Goal: Transaction & Acquisition: Obtain resource

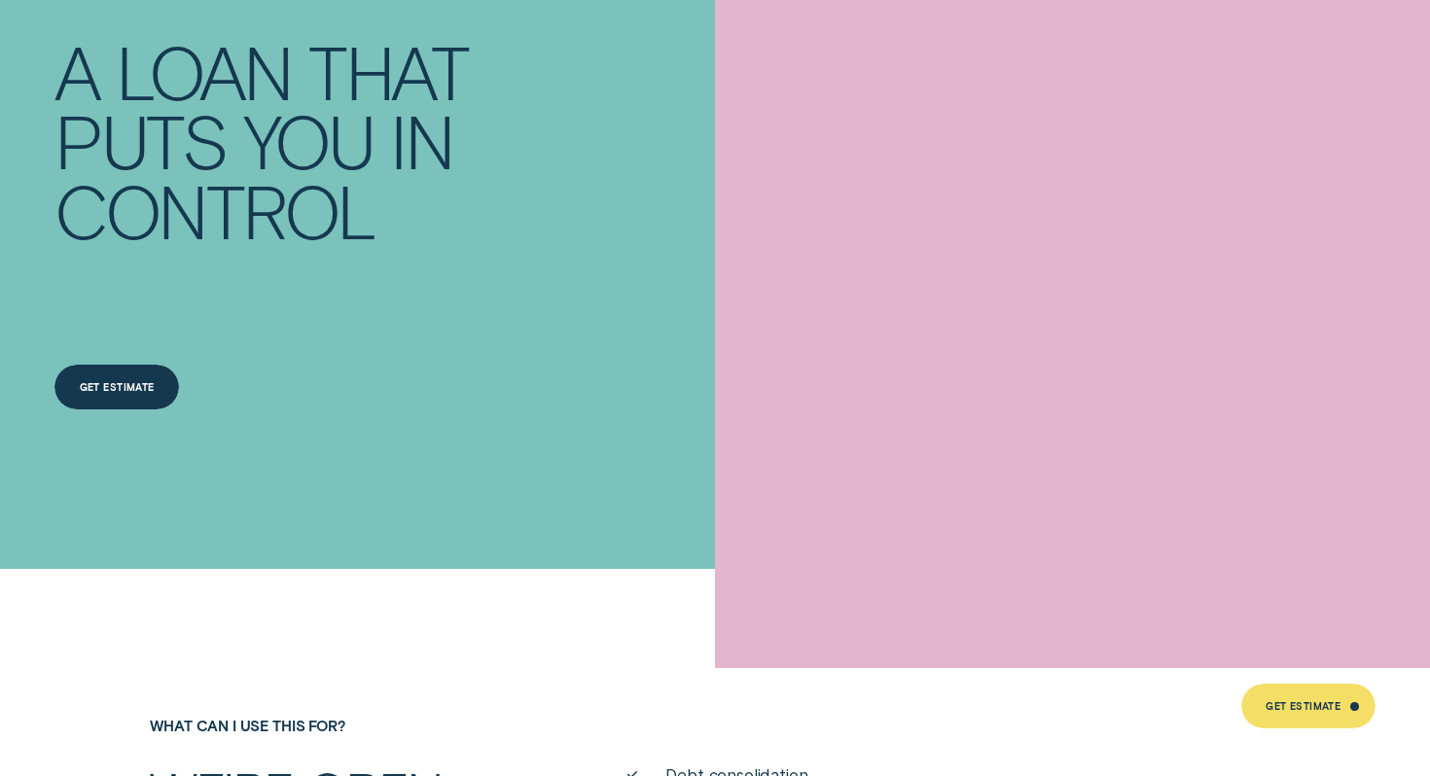
scroll to position [260, 0]
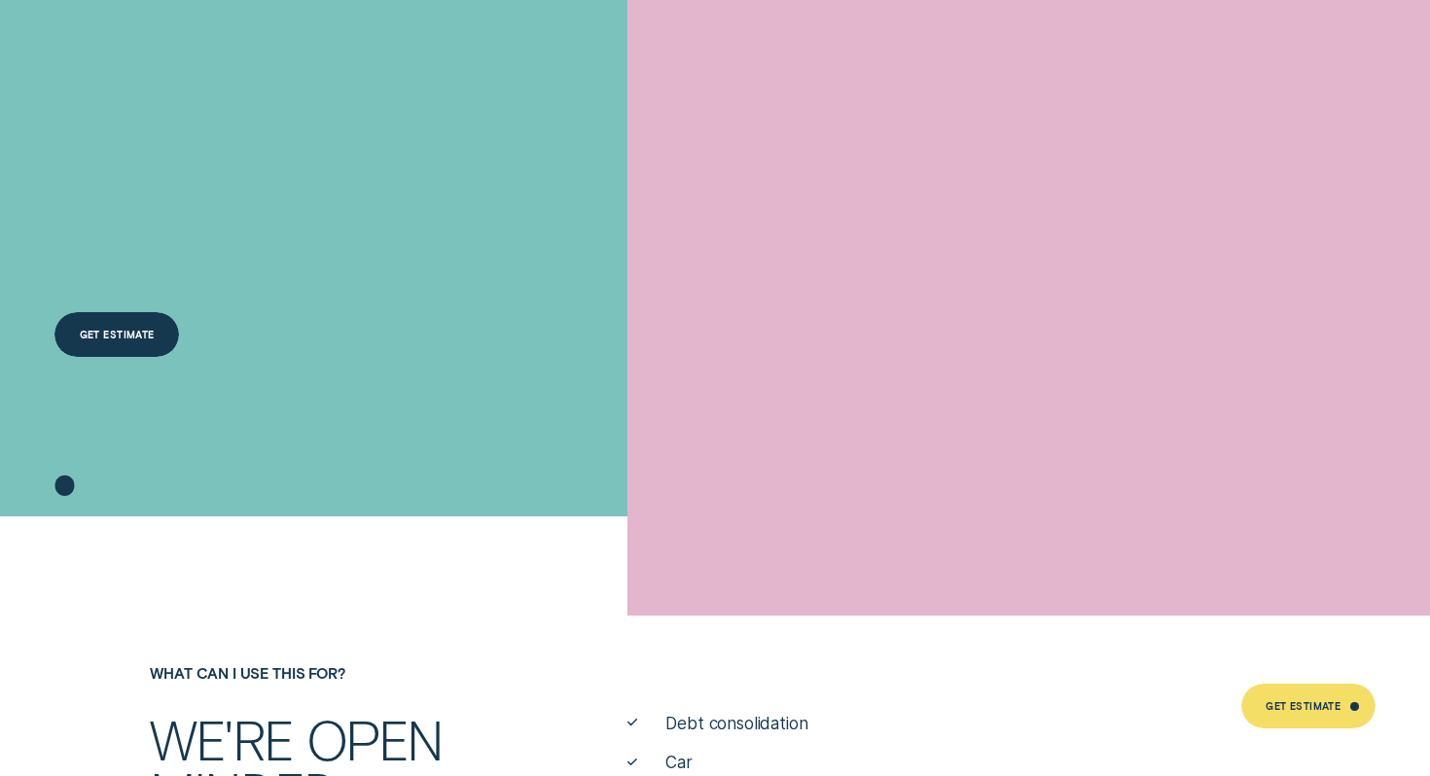
click at [144, 336] on div "Get Estimate" at bounding box center [117, 337] width 75 height 9
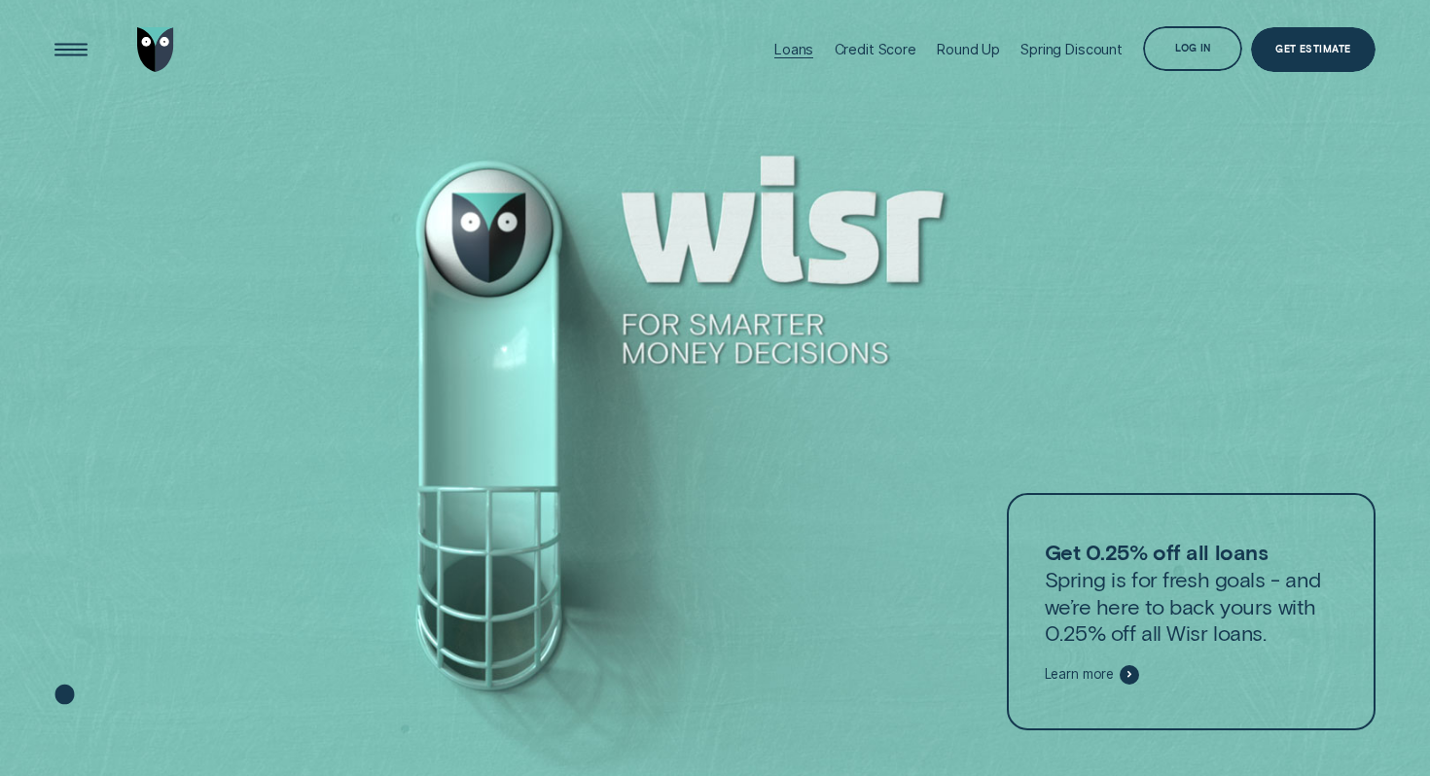
click at [804, 44] on div "Loans" at bounding box center [793, 49] width 39 height 17
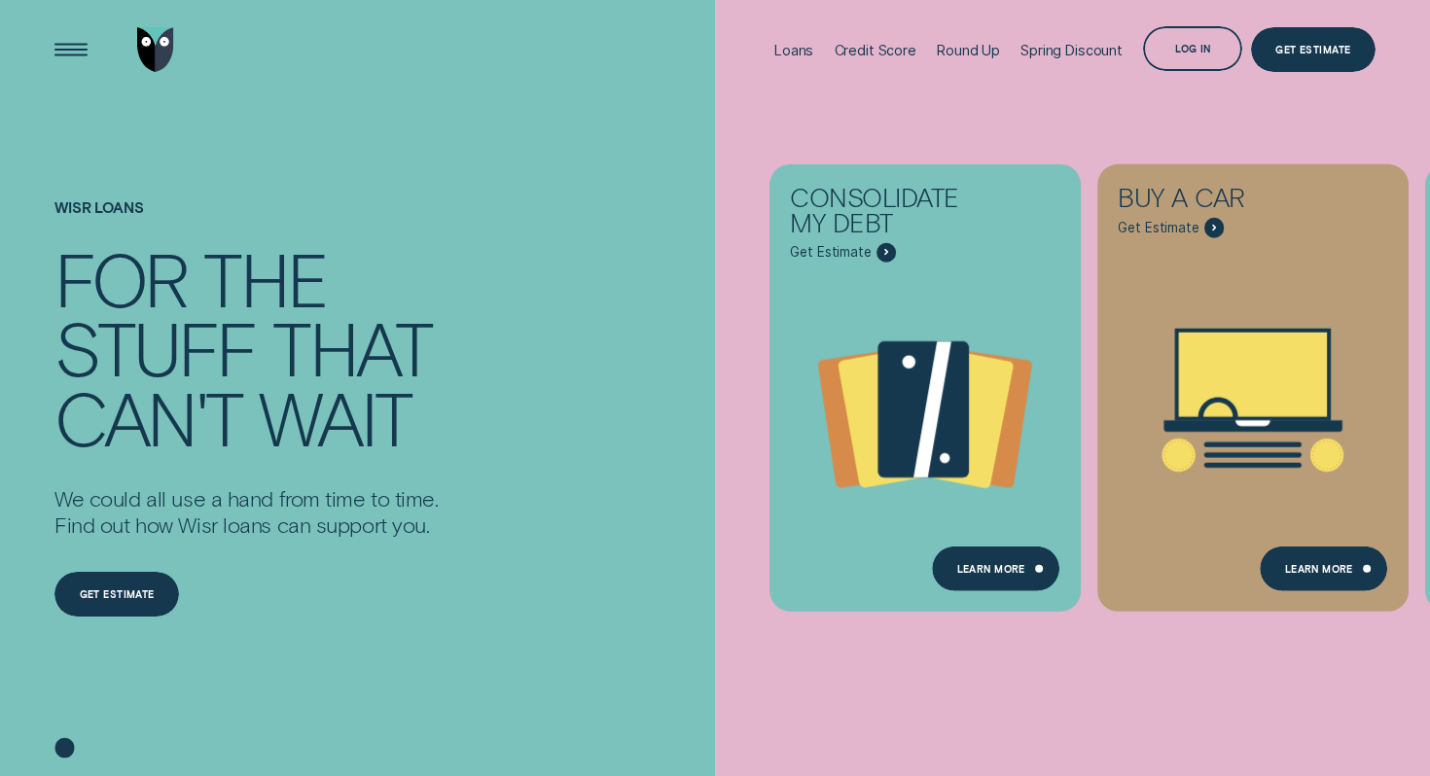
click at [794, 42] on div "Loans" at bounding box center [793, 50] width 39 height 17
click at [798, 54] on div "Loans" at bounding box center [793, 50] width 39 height 17
click at [110, 557] on div "Get estimate Get estimate" at bounding box center [116, 579] width 125 height 80
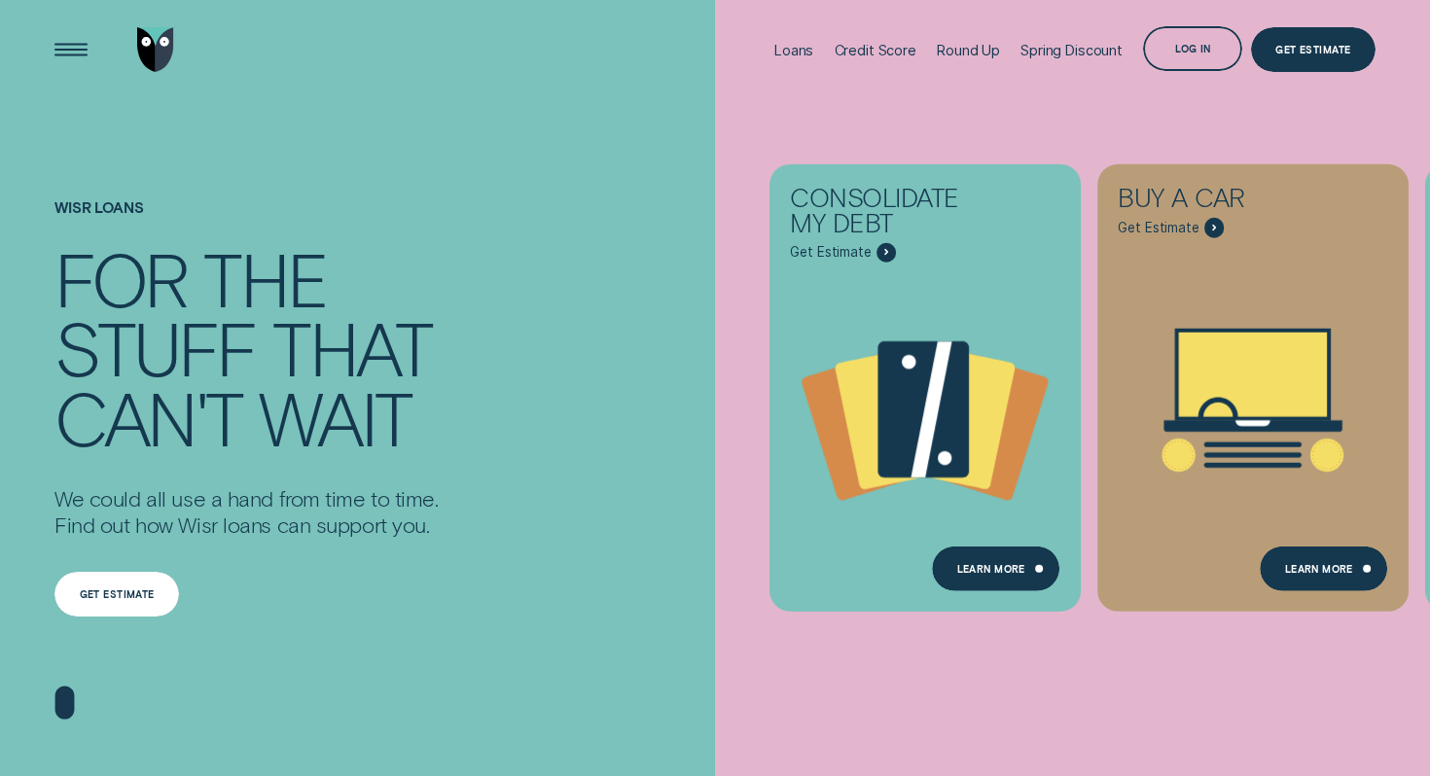
click at [130, 587] on div "Get estimate" at bounding box center [116, 594] width 125 height 45
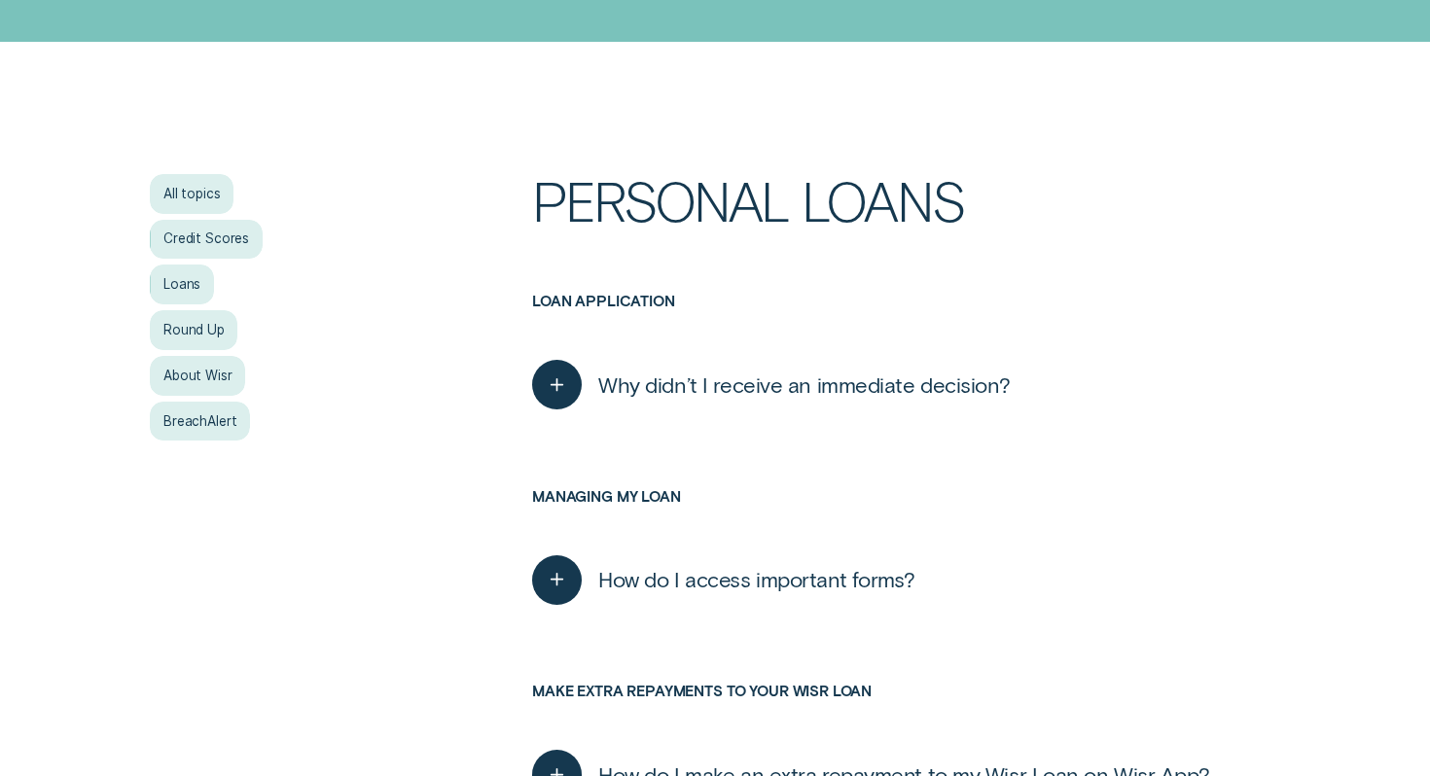
scroll to position [318, 0]
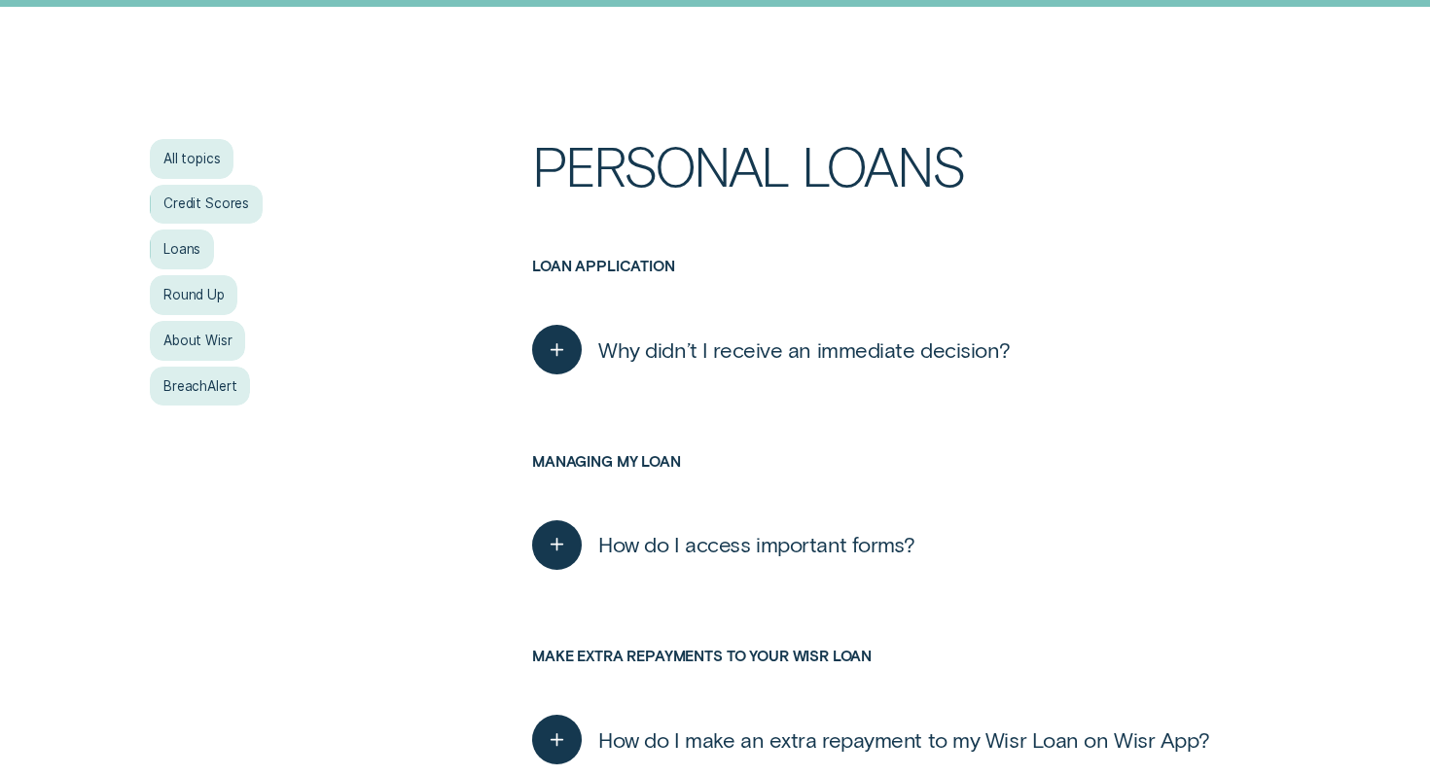
click at [733, 351] on span "Why didn’t I receive an immediate decision?" at bounding box center [804, 350] width 412 height 27
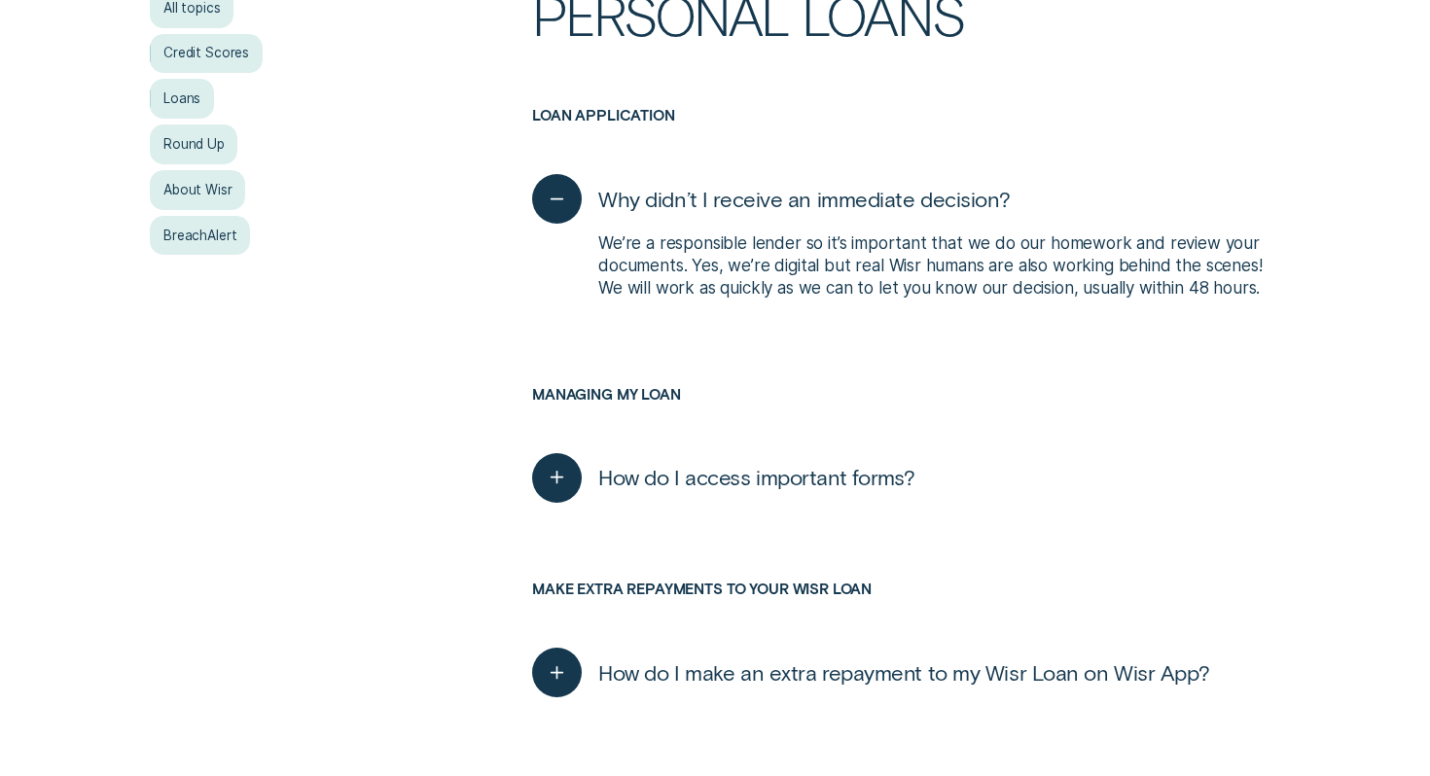
scroll to position [585, 0]
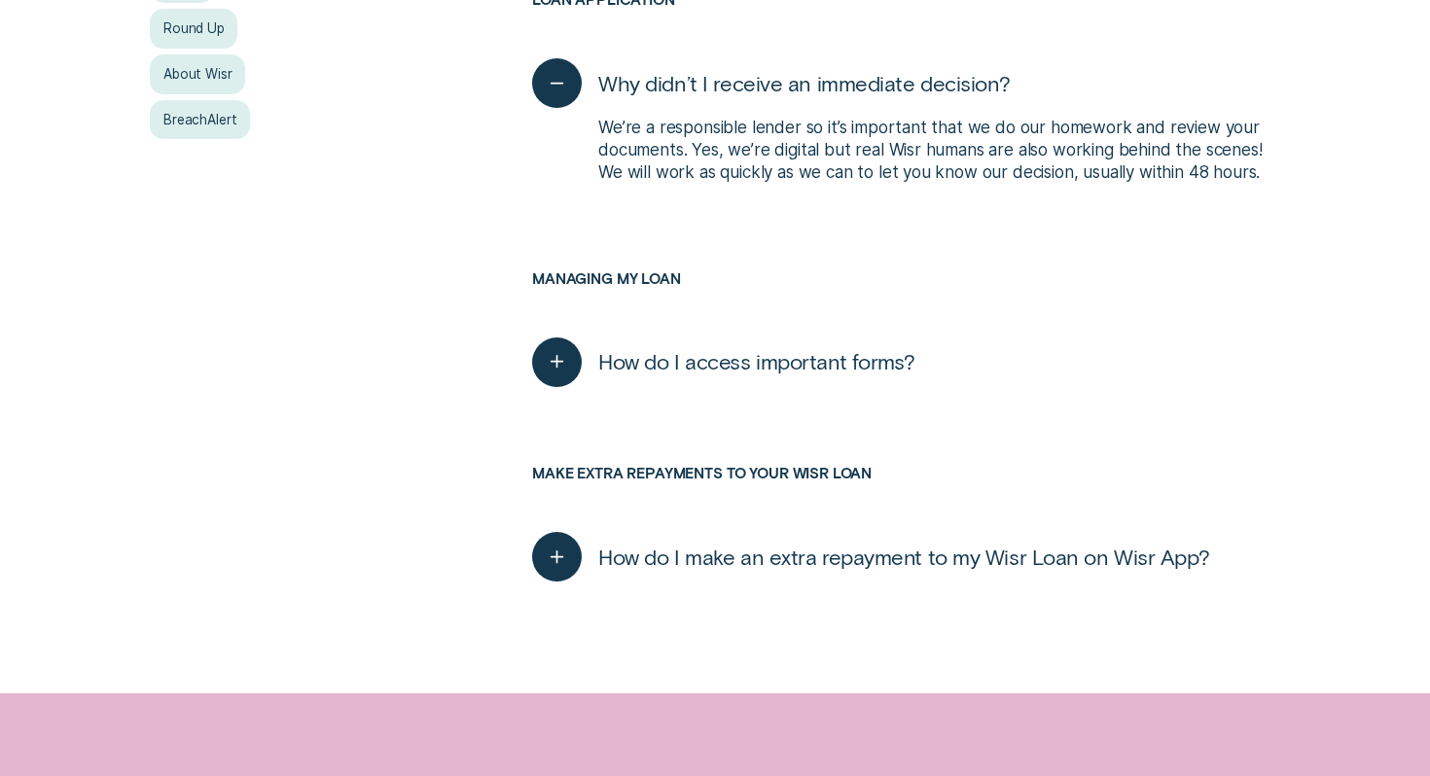
click at [738, 358] on span "How do I access important forms?" at bounding box center [756, 361] width 317 height 27
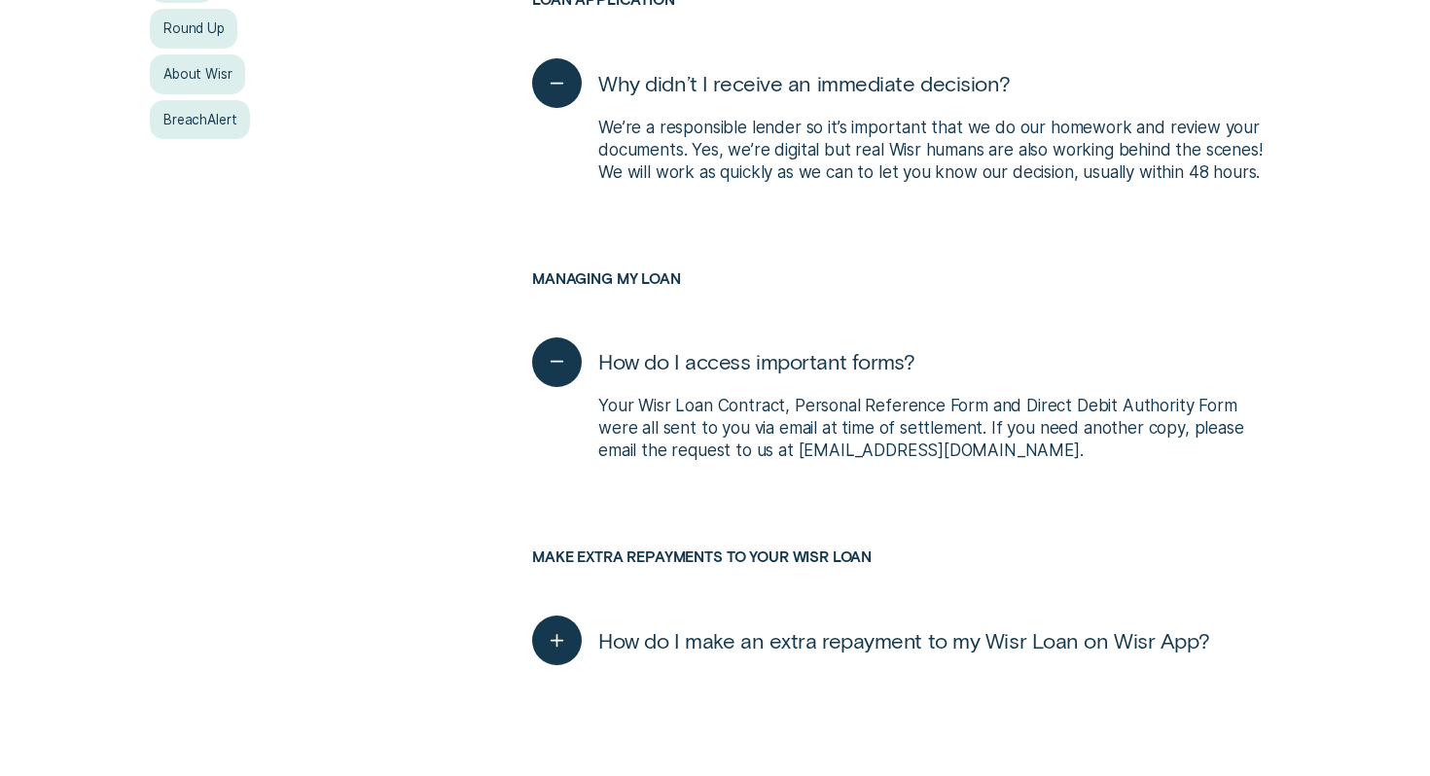
click at [846, 650] on span "How do I make an extra repayment to my Wisr Loan on Wisr App?" at bounding box center [903, 640] width 611 height 27
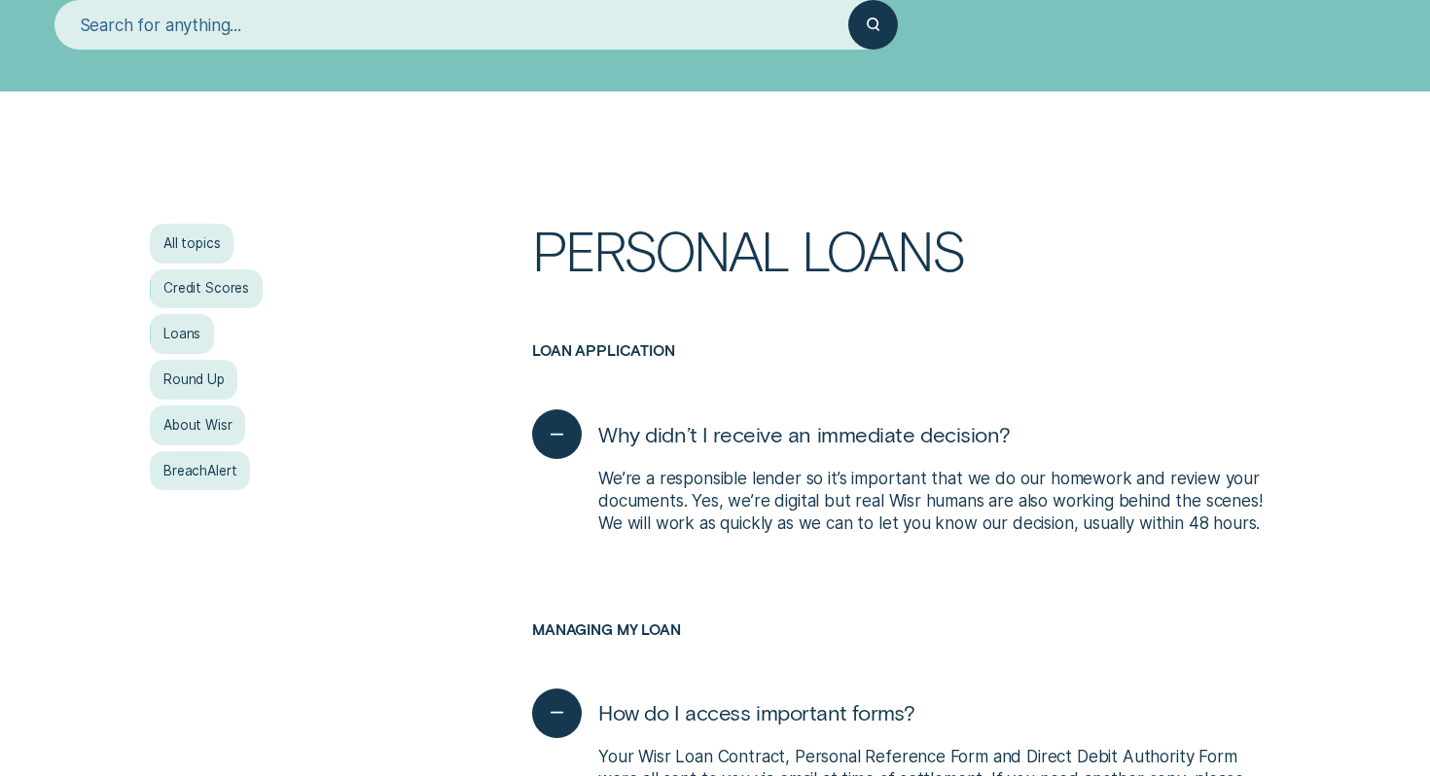
scroll to position [0, 0]
